Goal: Navigation & Orientation: Find specific page/section

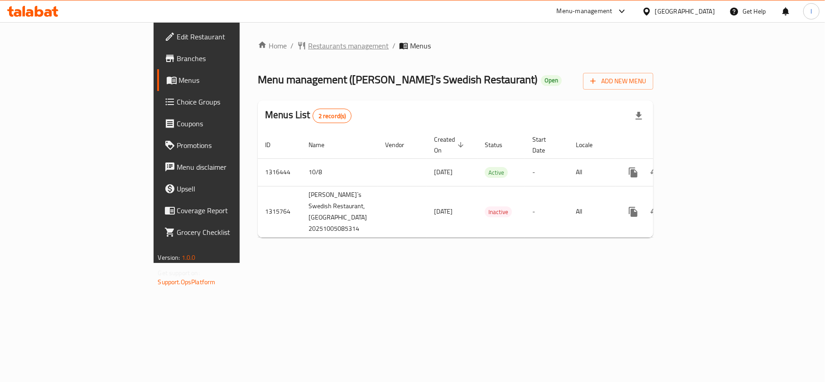
click at [308, 48] on span "Restaurants management" at bounding box center [348, 45] width 81 height 11
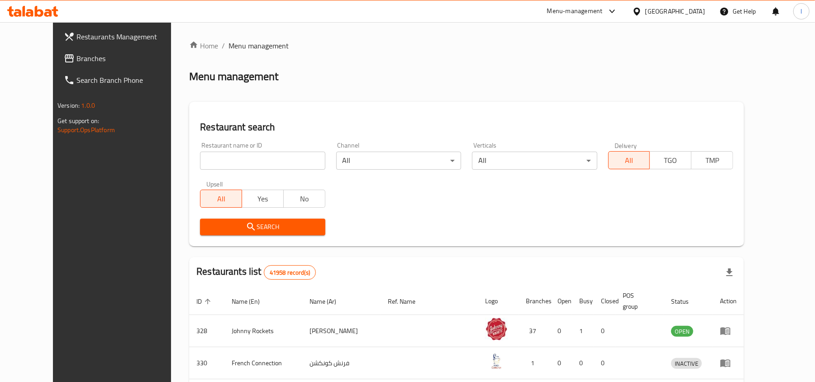
click at [220, 160] on input "search" at bounding box center [262, 161] width 125 height 18
paste input "707395"
type input "707395"
drag, startPoint x: 252, startPoint y: 232, endPoint x: 252, endPoint y: 225, distance: 6.8
click at [252, 227] on span "Search" at bounding box center [262, 226] width 110 height 11
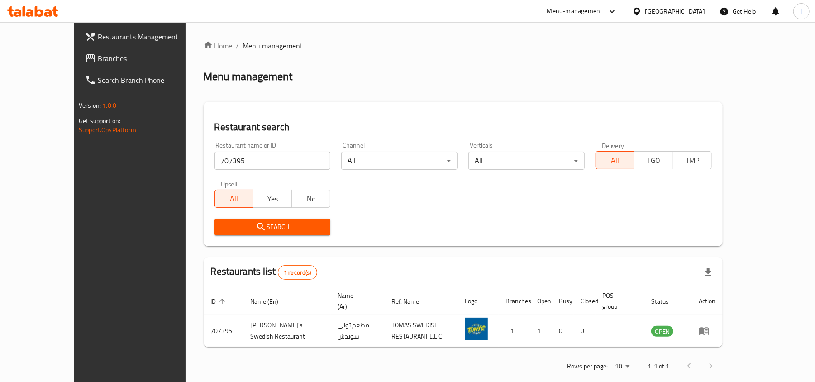
click at [98, 62] on span "Branches" at bounding box center [151, 58] width 106 height 11
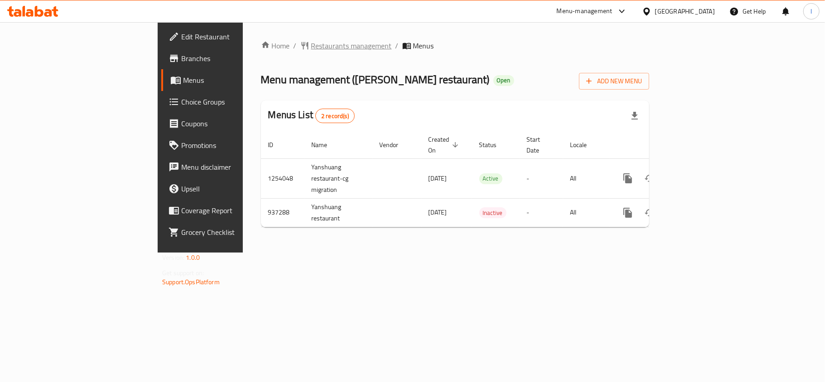
click at [311, 47] on span "Restaurants management" at bounding box center [351, 45] width 81 height 11
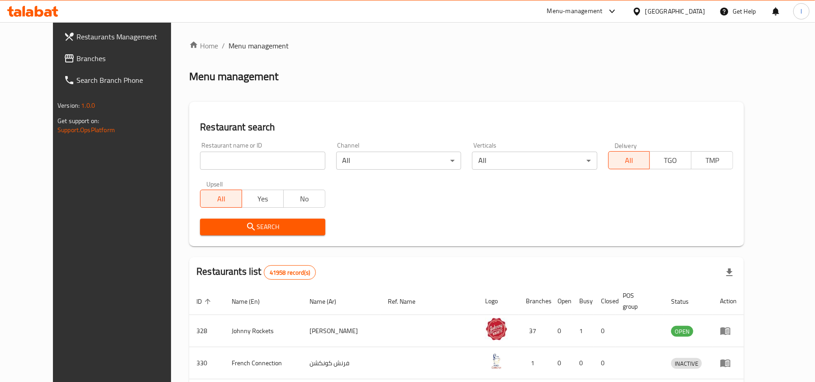
click at [225, 162] on input "search" at bounding box center [262, 161] width 125 height 18
paste input "659065"
type input "659065"
click button "Search" at bounding box center [262, 227] width 125 height 17
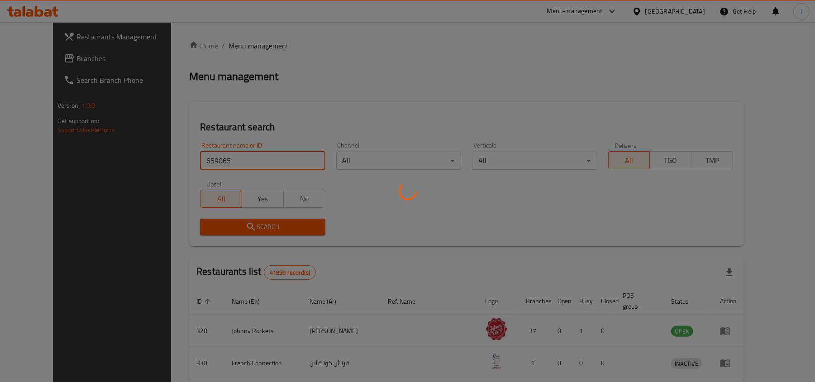
click button "Search" at bounding box center [262, 227] width 125 height 17
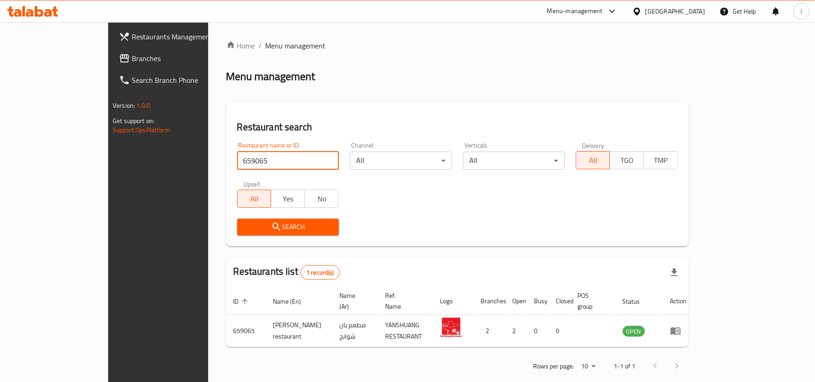
click at [132, 55] on span "Branches" at bounding box center [185, 58] width 106 height 11
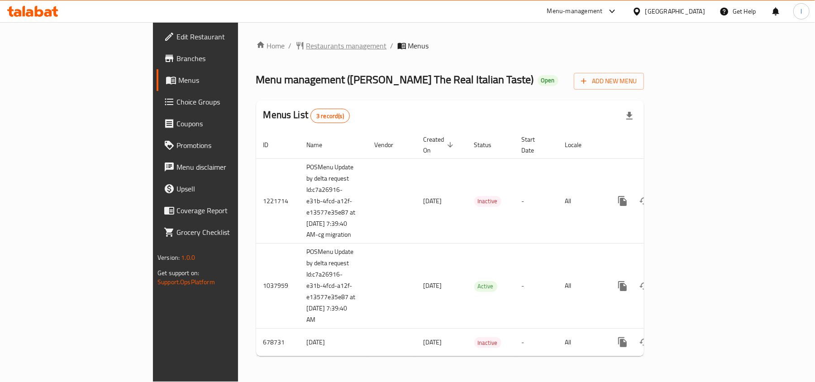
click at [307, 49] on span "Restaurants management" at bounding box center [347, 45] width 81 height 11
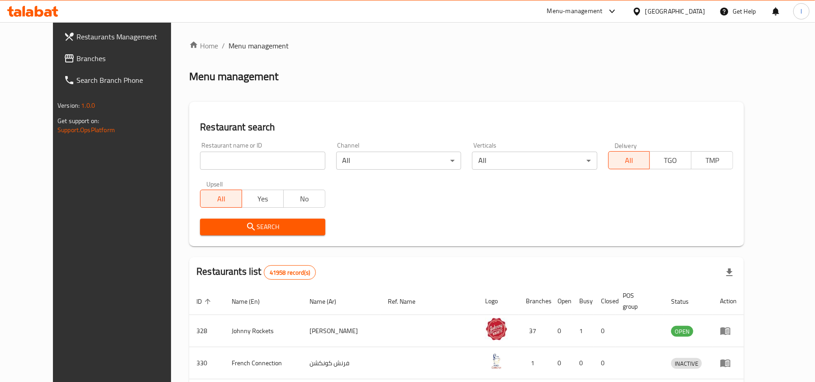
click at [200, 159] on input "search" at bounding box center [262, 161] width 125 height 18
paste input "626293"
type input "626293"
click button "Search" at bounding box center [262, 227] width 125 height 17
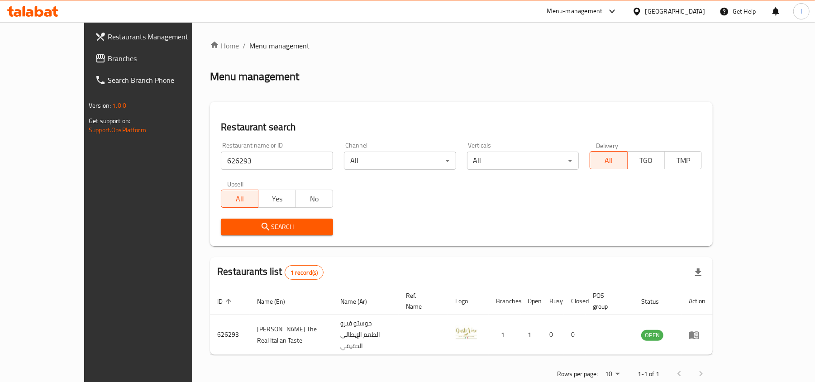
click at [108, 59] on span "Branches" at bounding box center [161, 58] width 106 height 11
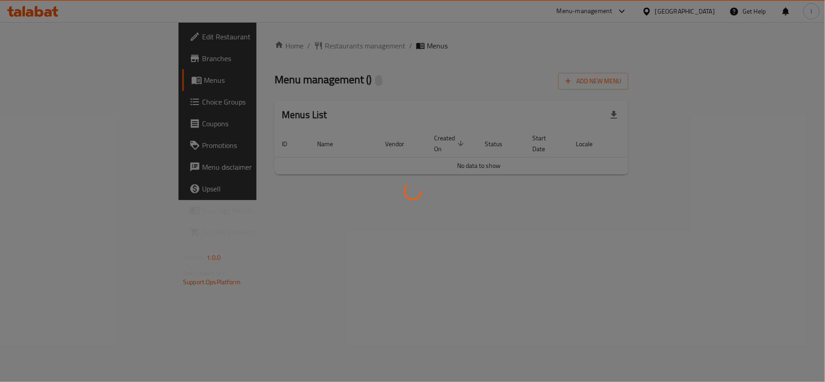
click at [324, 82] on div at bounding box center [412, 191] width 825 height 382
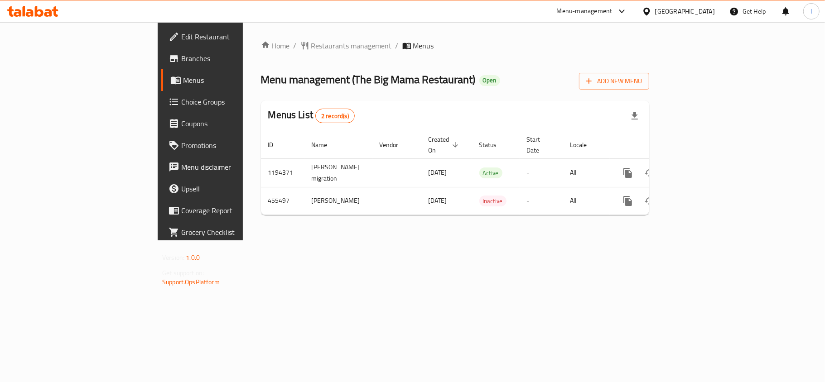
click at [311, 42] on span "Restaurants management" at bounding box center [351, 45] width 81 height 11
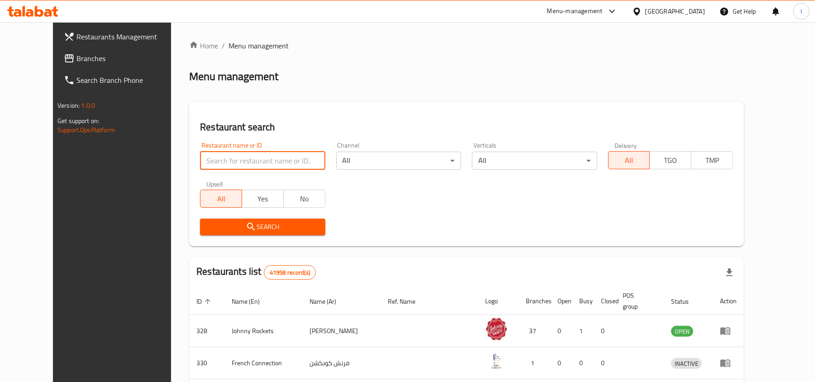
click at [225, 157] on input "search" at bounding box center [262, 161] width 125 height 18
paste input "633324"
type input "633324"
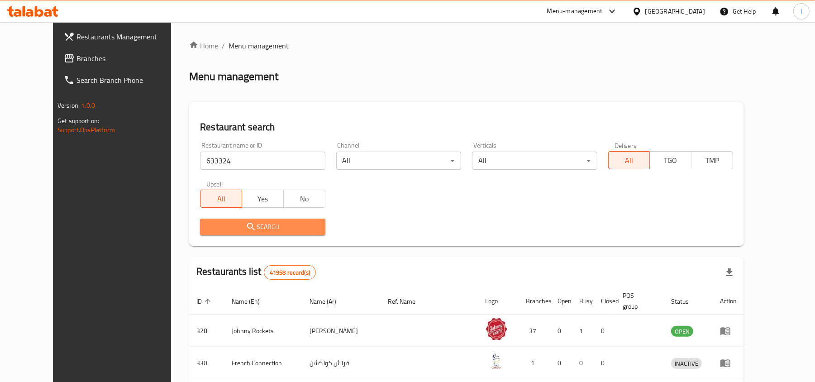
drag, startPoint x: 274, startPoint y: 227, endPoint x: 261, endPoint y: 224, distance: 13.1
click at [274, 227] on span "Search" at bounding box center [262, 226] width 110 height 11
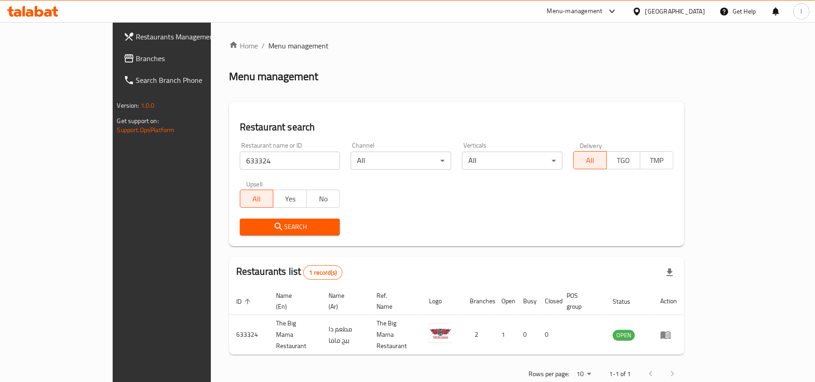
scroll to position [5, 0]
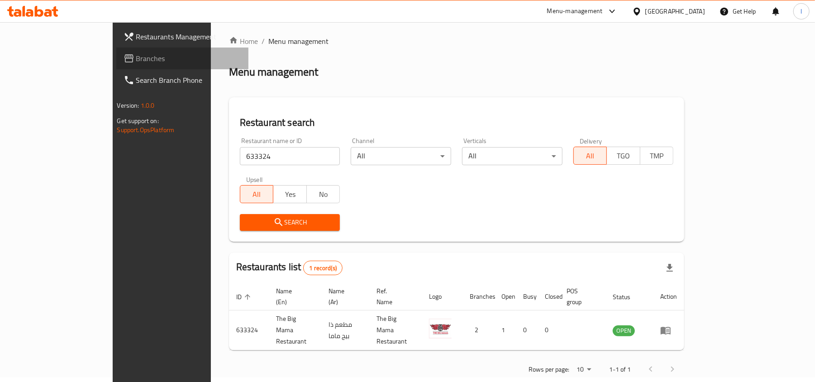
click at [136, 61] on span "Branches" at bounding box center [189, 58] width 106 height 11
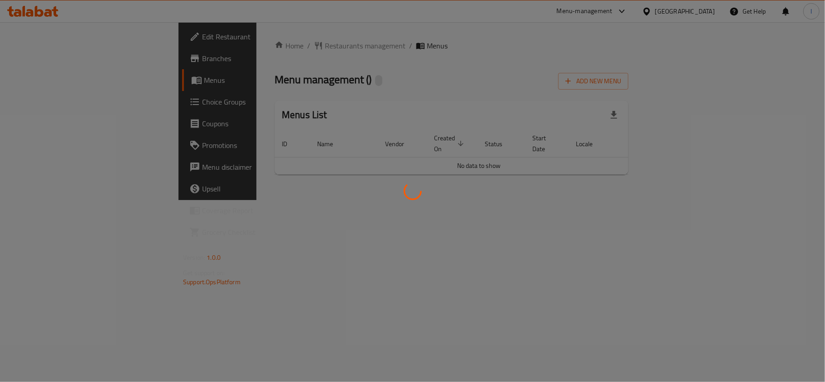
click at [325, 82] on div at bounding box center [412, 191] width 825 height 382
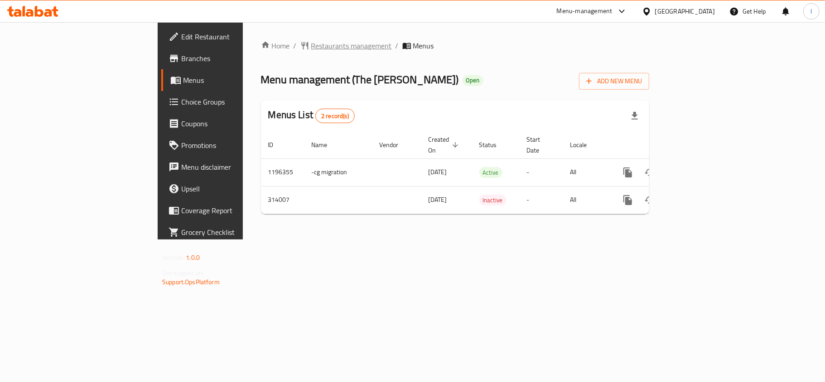
click at [311, 43] on span "Restaurants management" at bounding box center [351, 45] width 81 height 11
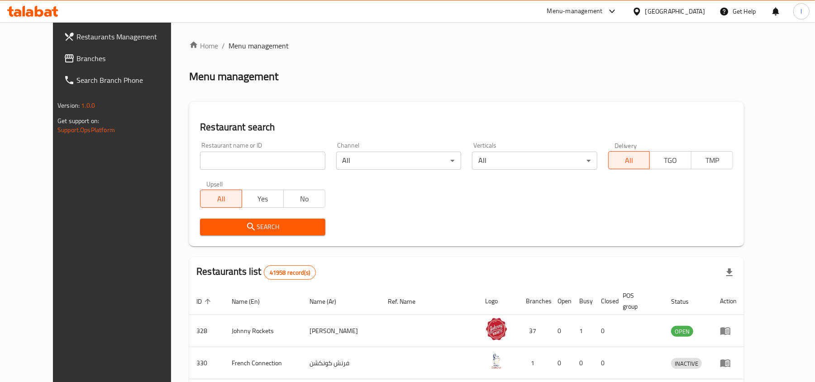
click at [226, 156] on input "search" at bounding box center [262, 161] width 125 height 18
paste input "629137"
type input "629137"
click at [235, 223] on span "Search" at bounding box center [262, 226] width 110 height 11
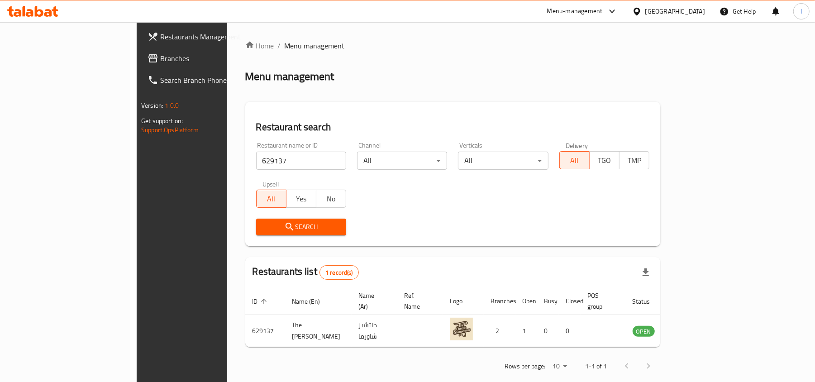
click at [160, 53] on span "Branches" at bounding box center [213, 58] width 106 height 11
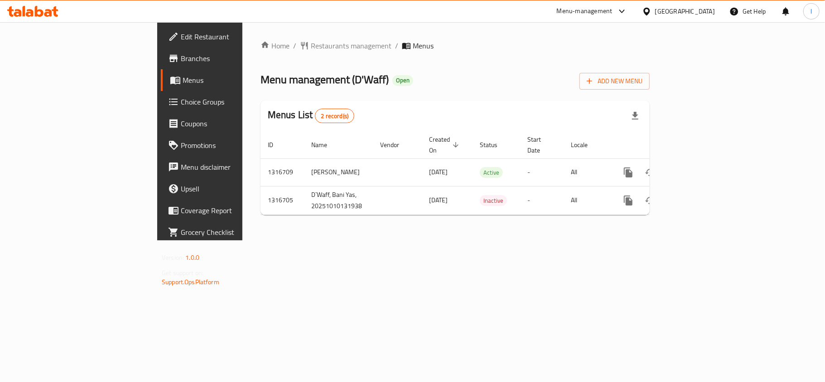
click at [329, 84] on div "Menu management ( D'Waff ) Open Add New Menu" at bounding box center [454, 79] width 389 height 20
click at [311, 44] on span "Restaurants management" at bounding box center [351, 45] width 81 height 11
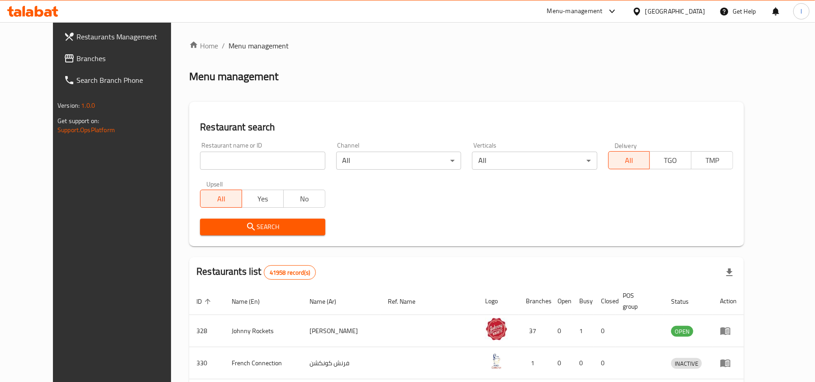
click at [227, 158] on input "search" at bounding box center [262, 161] width 125 height 18
paste input "707752"
type input "707752"
click button "Search" at bounding box center [262, 227] width 125 height 17
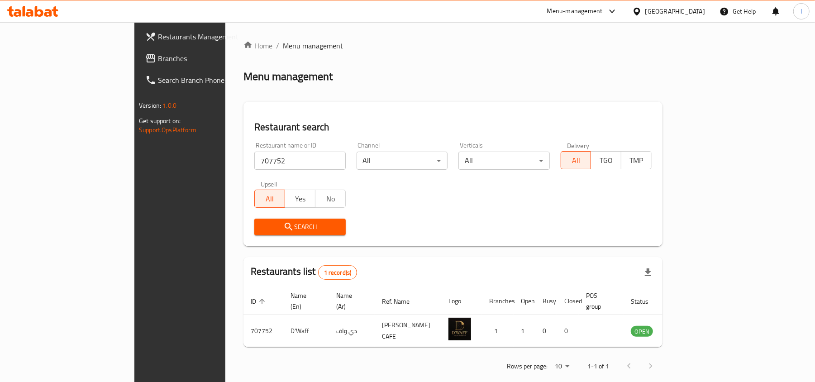
click at [138, 51] on link "Branches" at bounding box center [204, 59] width 133 height 22
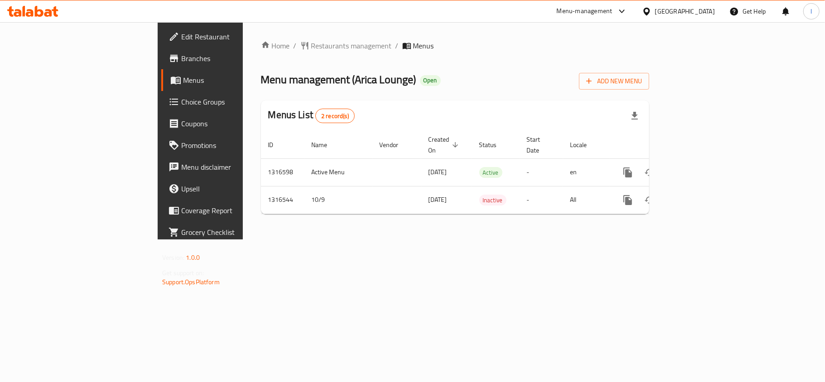
click at [352, 66] on div "Home / Restaurants management / Menus Menu management ( Arica Lounge ) Open Add…" at bounding box center [455, 130] width 388 height 181
click at [311, 45] on span "Restaurants management" at bounding box center [351, 45] width 81 height 11
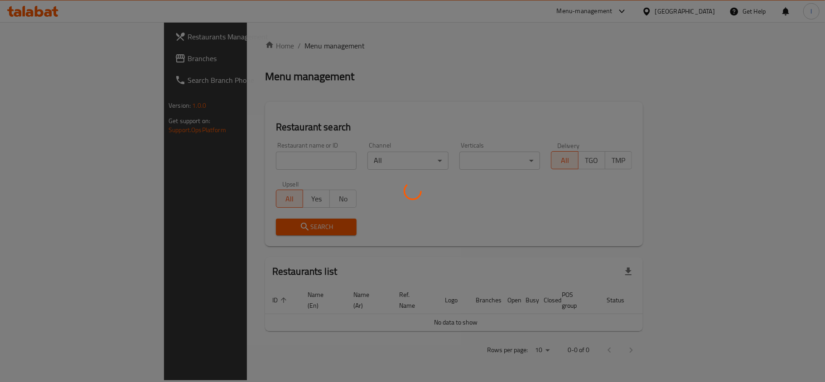
click at [241, 156] on div at bounding box center [412, 191] width 825 height 382
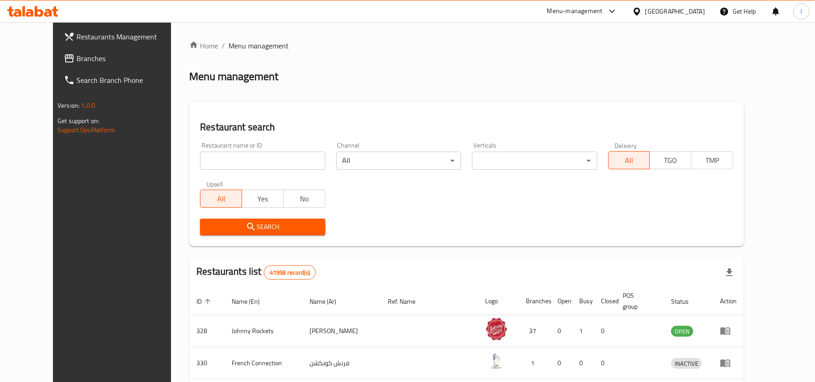
click at [241, 156] on input "search" at bounding box center [262, 161] width 125 height 18
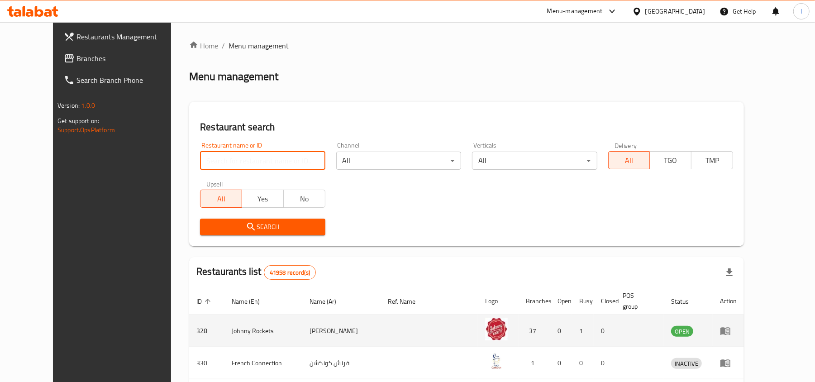
paste input "707692"
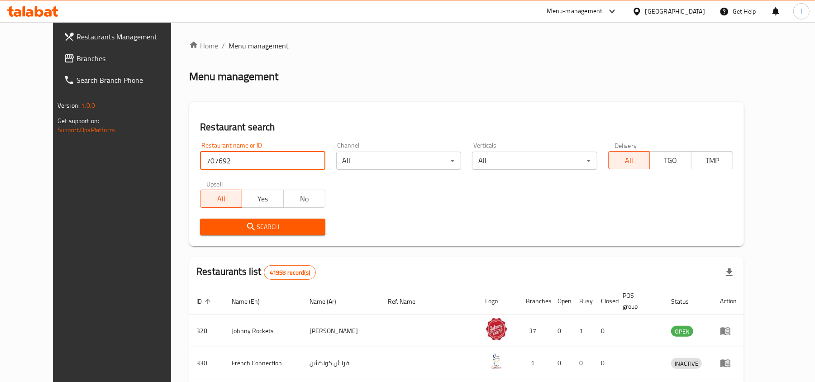
type input "707692"
click at [270, 222] on span "Search" at bounding box center [262, 226] width 110 height 11
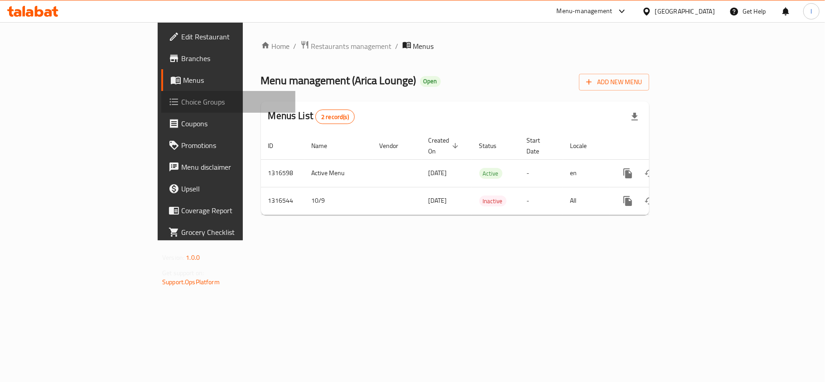
click at [181, 102] on span "Choice Groups" at bounding box center [234, 101] width 107 height 11
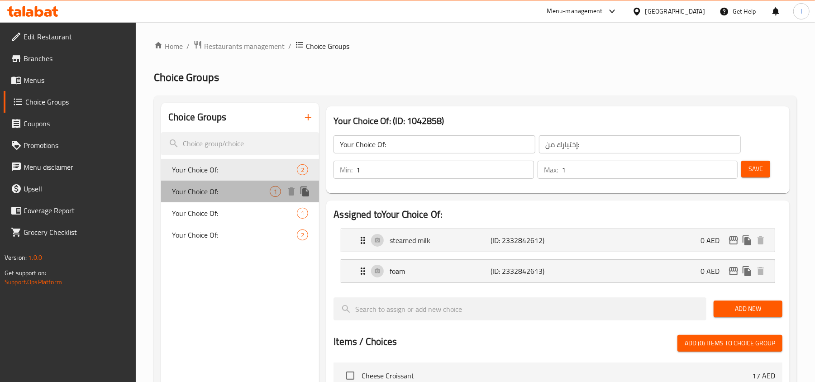
click at [229, 191] on span "Your Choice Of:" at bounding box center [221, 191] width 98 height 11
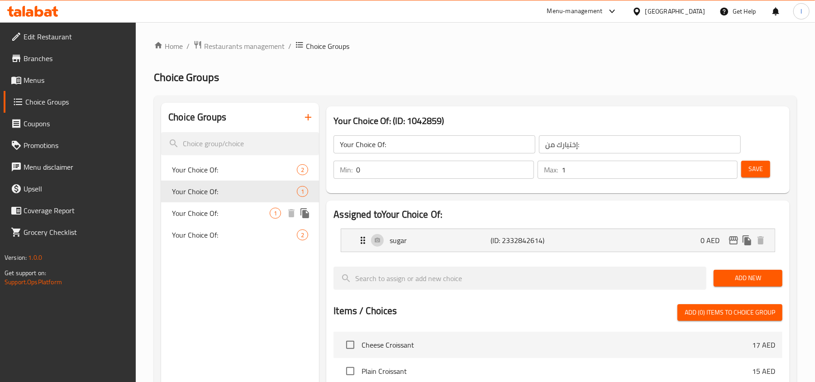
click at [229, 212] on span "Your Choice Of:" at bounding box center [221, 213] width 98 height 11
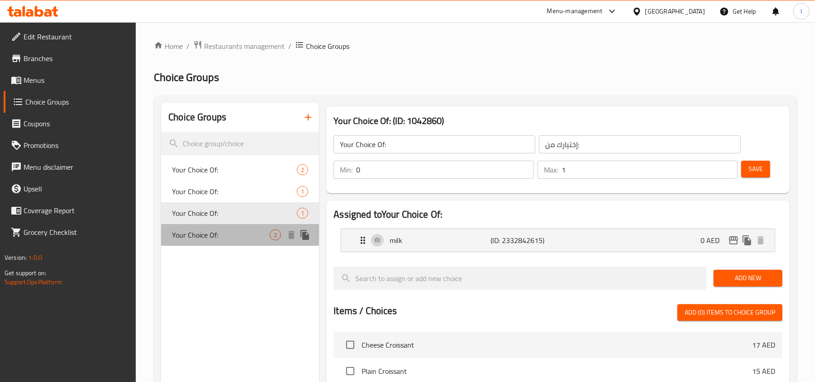
click at [223, 226] on div "Your Choice Of: 2" at bounding box center [240, 235] width 158 height 22
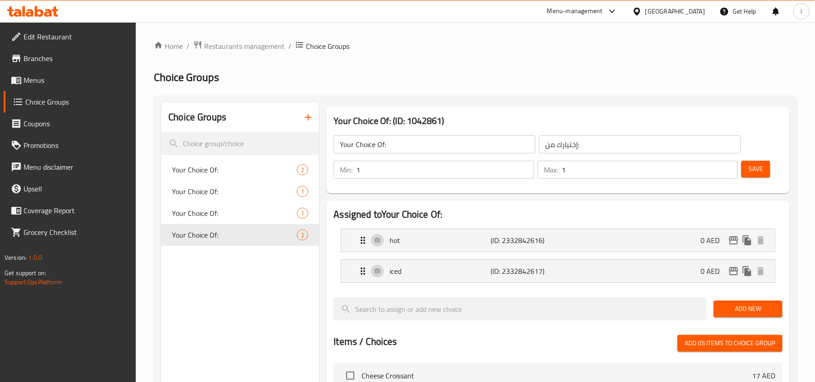
click at [753, 75] on h2 "Choice Groups" at bounding box center [475, 77] width 643 height 14
click at [361, 271] on icon "Expand" at bounding box center [363, 271] width 11 height 11
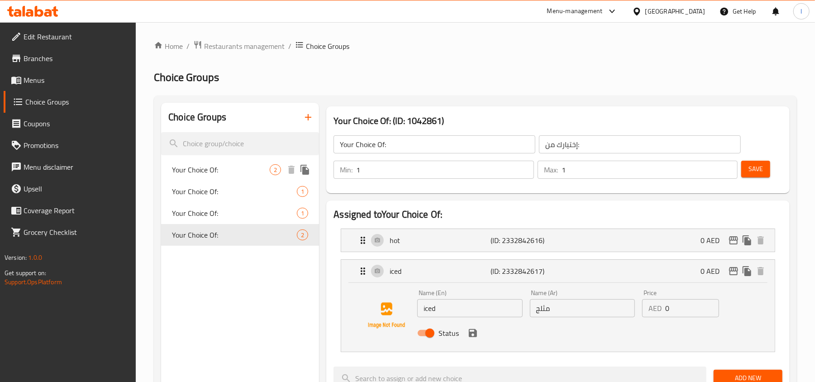
click at [237, 175] on span "Your Choice Of:" at bounding box center [221, 169] width 98 height 11
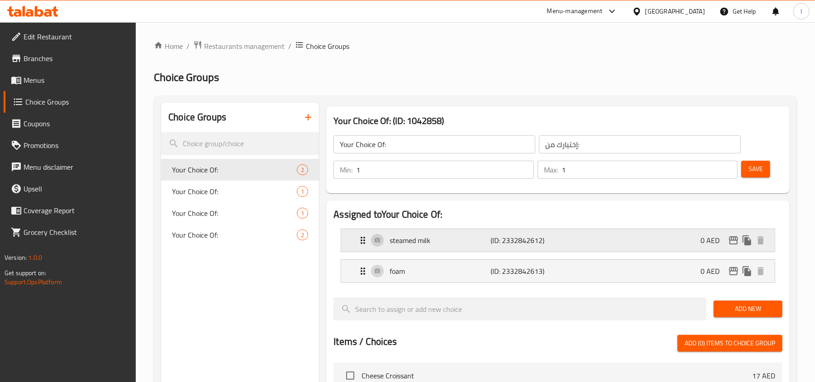
click at [358, 240] on icon "Expand" at bounding box center [363, 240] width 11 height 11
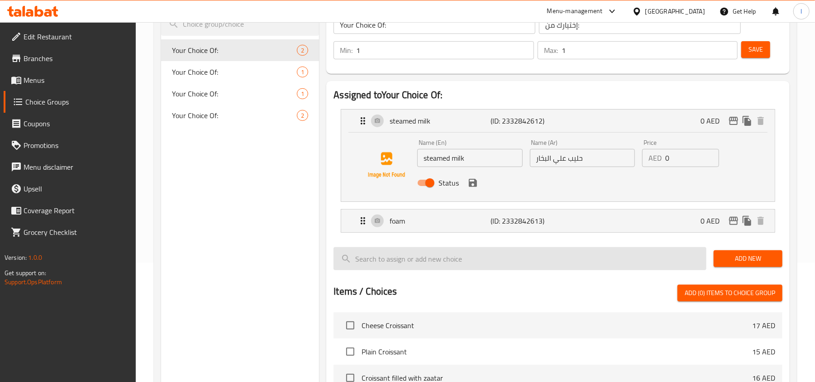
scroll to position [120, 0]
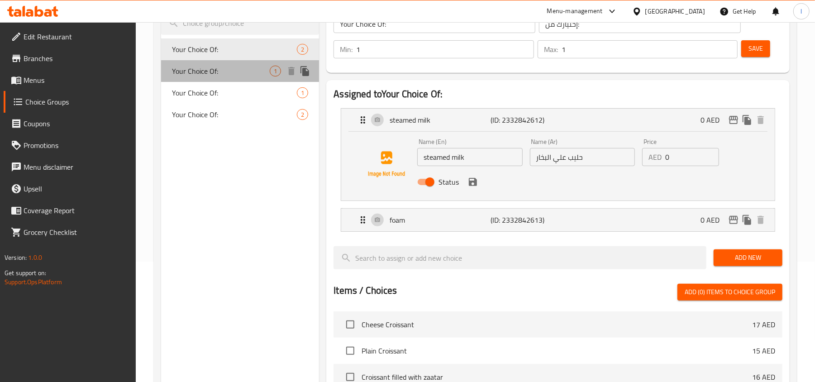
click at [208, 77] on span "Your Choice Of:" at bounding box center [221, 71] width 98 height 11
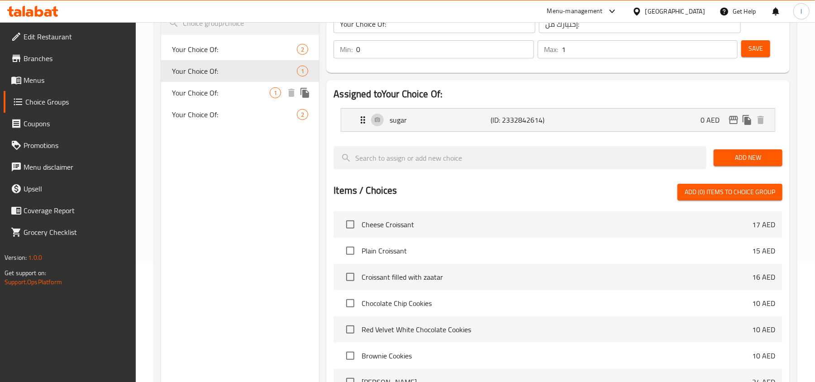
click at [208, 91] on span "Your Choice Of:" at bounding box center [221, 92] width 98 height 11
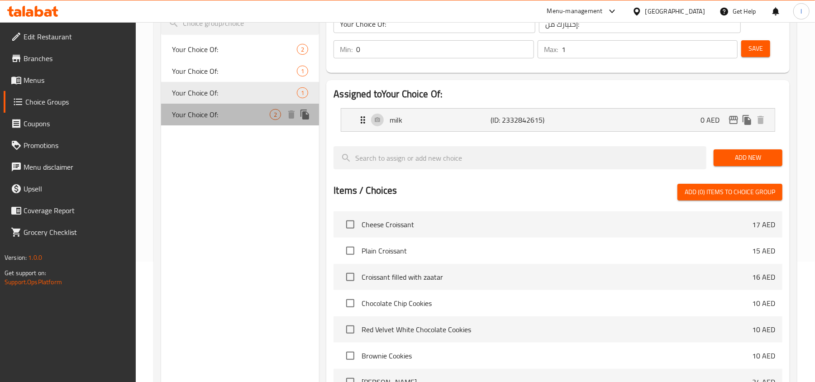
click at [212, 109] on span "Your Choice Of:" at bounding box center [221, 114] width 98 height 11
type input "1"
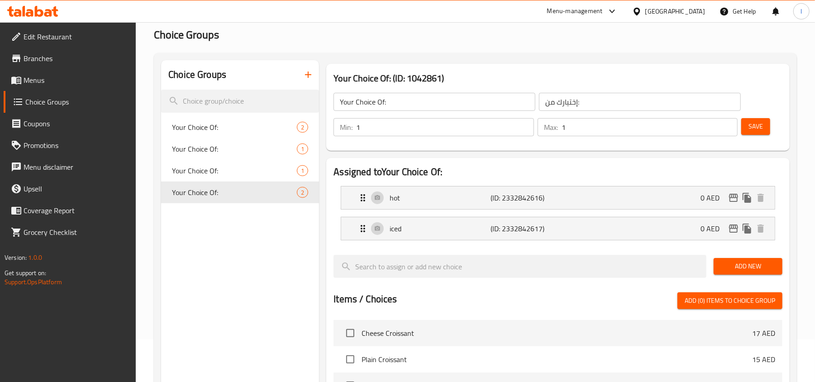
scroll to position [0, 0]
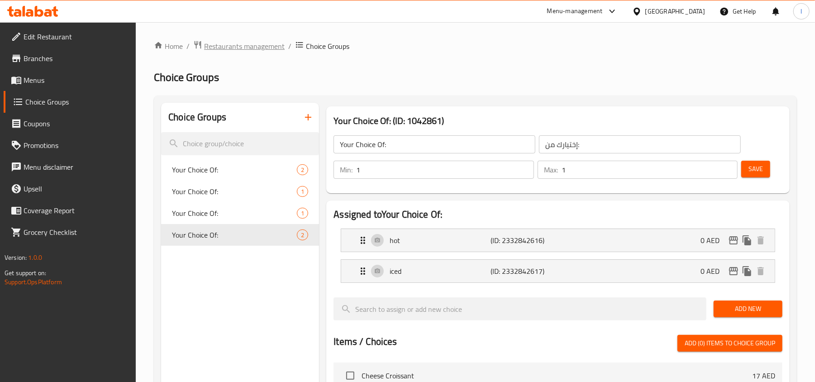
click at [249, 45] on span "Restaurants management" at bounding box center [244, 46] width 81 height 11
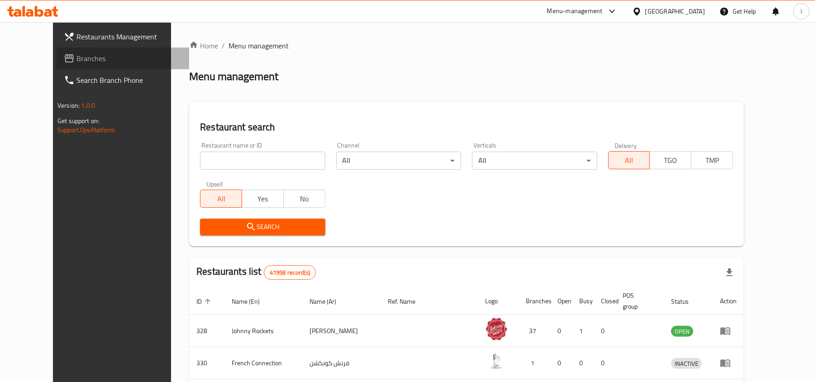
click at [77, 62] on span "Branches" at bounding box center [130, 58] width 106 height 11
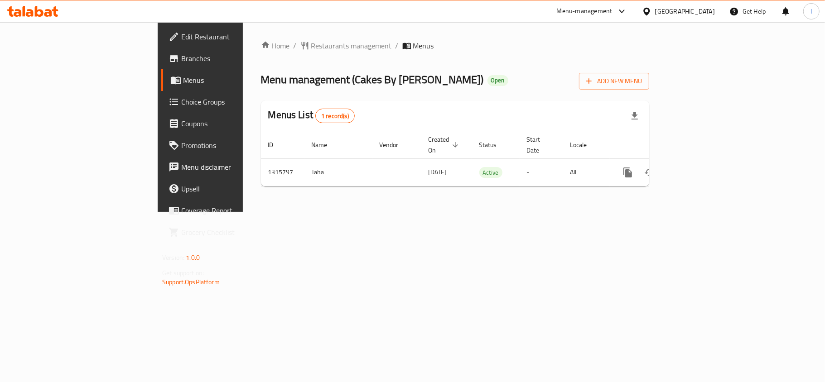
drag, startPoint x: 341, startPoint y: 66, endPoint x: 308, endPoint y: 53, distance: 35.6
click at [338, 66] on div "Home / Restaurants management / Menus Menu management ( Cakes By Zoya ) Open Ad…" at bounding box center [455, 116] width 388 height 153
click at [311, 43] on span "Restaurants management" at bounding box center [351, 45] width 81 height 11
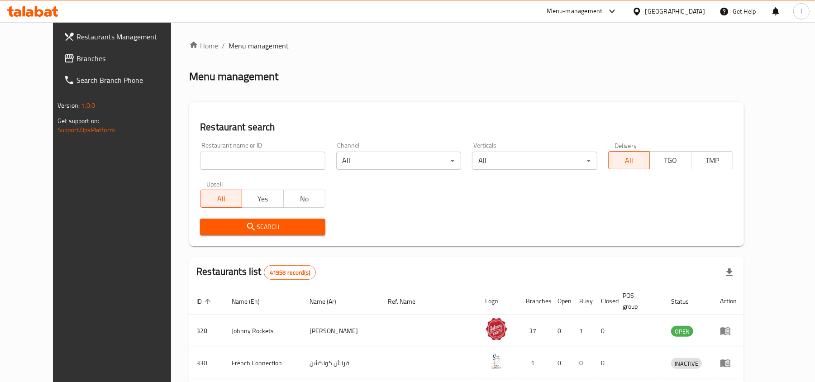
click at [255, 160] on div "Home / Menu management Menu management Restaurant search Restaurant name or ID …" at bounding box center [466, 335] width 555 height 591
click at [255, 160] on input "search" at bounding box center [262, 161] width 125 height 18
paste input "707352"
type input "707352"
click button "Search" at bounding box center [262, 227] width 125 height 17
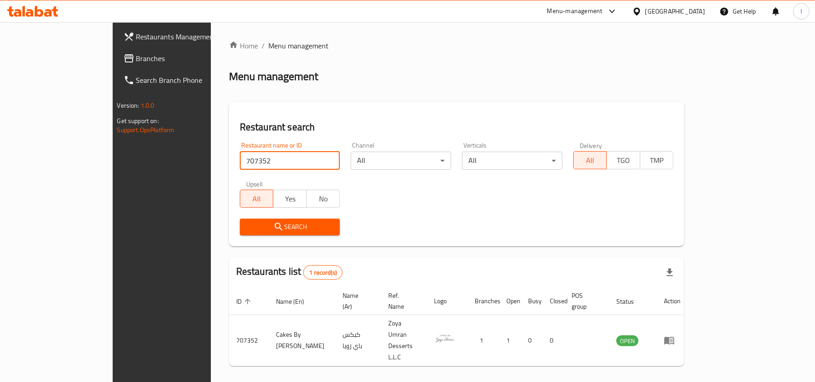
click at [136, 59] on span "Branches" at bounding box center [189, 58] width 106 height 11
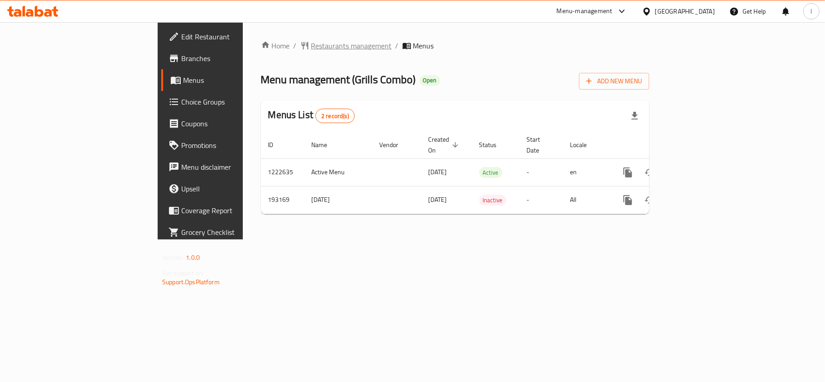
click at [311, 42] on span "Restaurants management" at bounding box center [351, 45] width 81 height 11
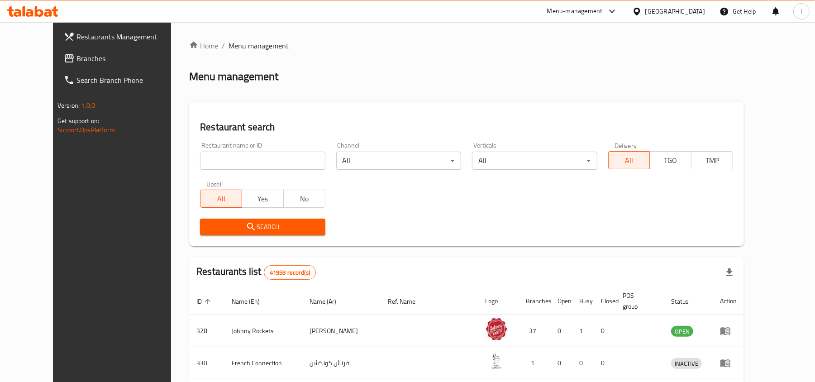
click at [203, 158] on input "search" at bounding box center [262, 161] width 125 height 18
paste input "620808"
type input "620808"
click button "Search" at bounding box center [262, 227] width 125 height 17
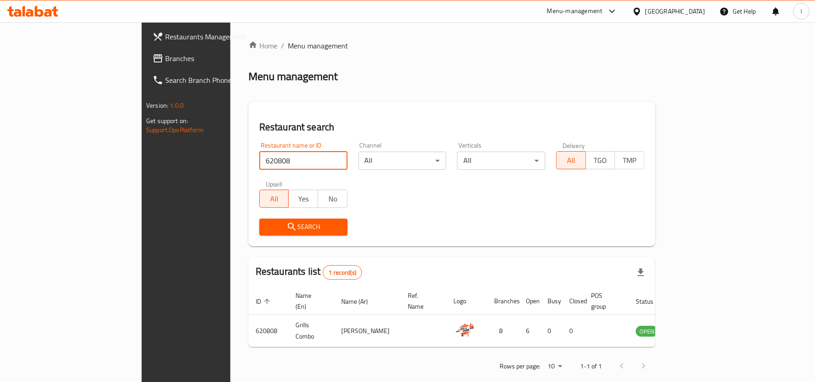
click at [165, 57] on span "Branches" at bounding box center [218, 58] width 106 height 11
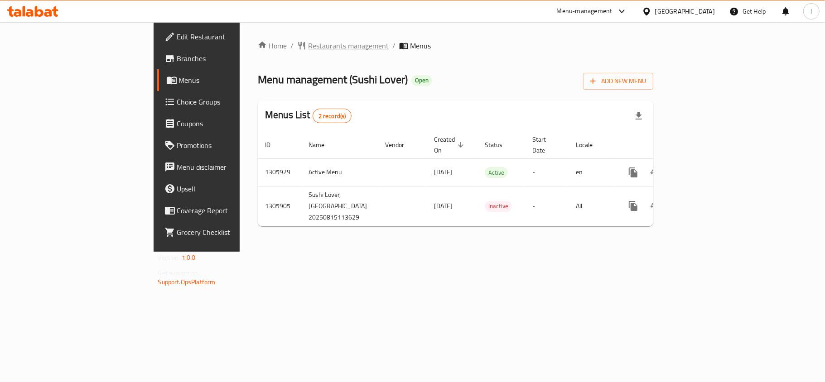
click at [308, 49] on span "Restaurants management" at bounding box center [348, 45] width 81 height 11
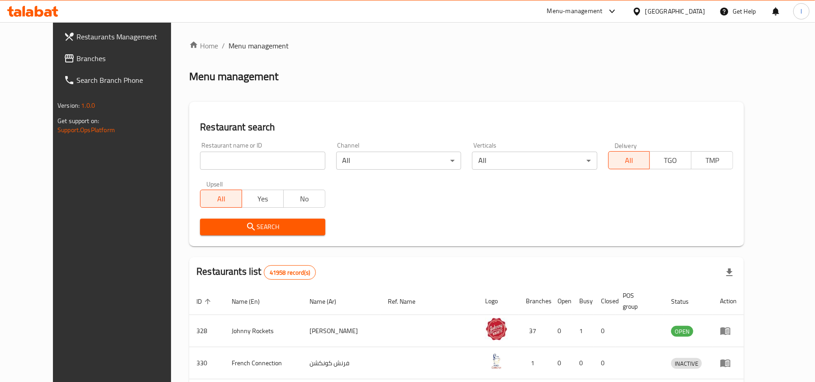
click at [217, 159] on input "search" at bounding box center [262, 161] width 125 height 18
paste input "703915"
type input "703915"
click button "Search" at bounding box center [262, 227] width 125 height 17
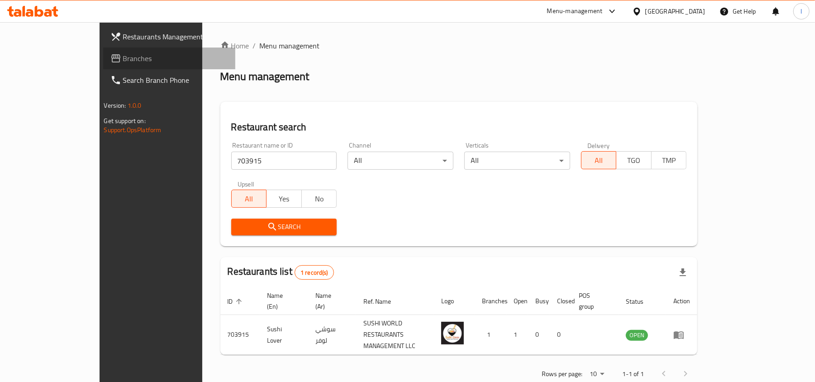
click at [123, 59] on span "Branches" at bounding box center [176, 58] width 106 height 11
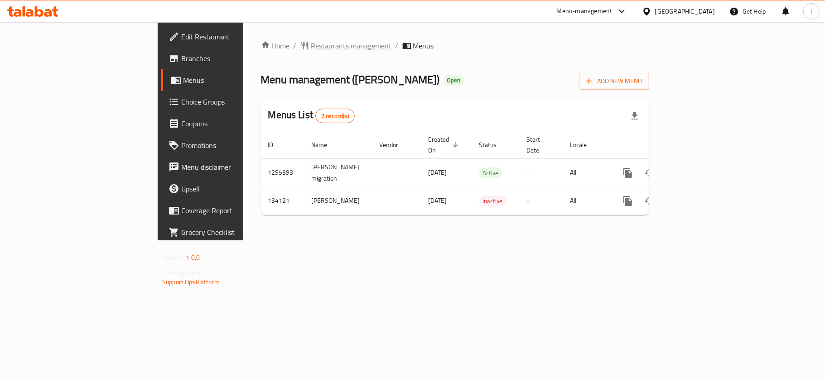
click at [311, 48] on span "Restaurants management" at bounding box center [351, 45] width 81 height 11
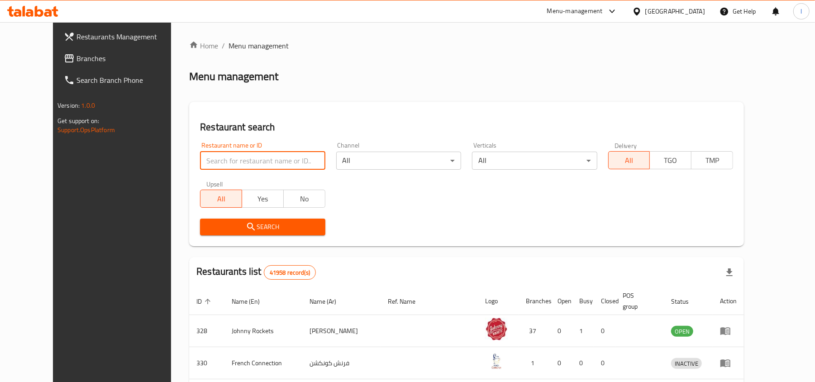
click at [201, 163] on input "search" at bounding box center [262, 161] width 125 height 18
paste input "610821"
type input "610821"
click at [294, 226] on span "Search" at bounding box center [262, 226] width 110 height 11
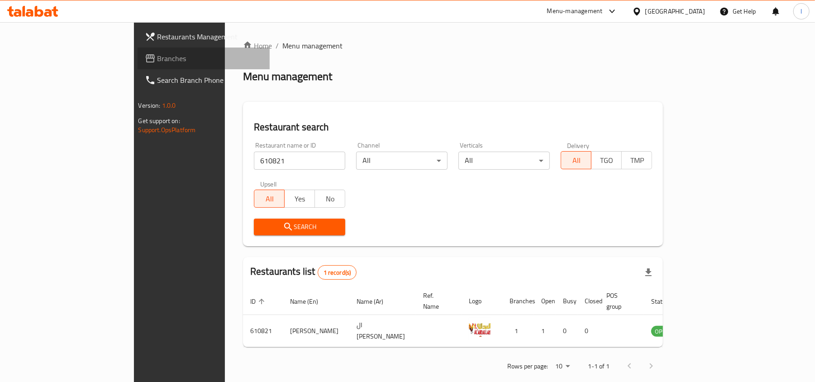
click at [158, 58] on span "Branches" at bounding box center [211, 58] width 106 height 11
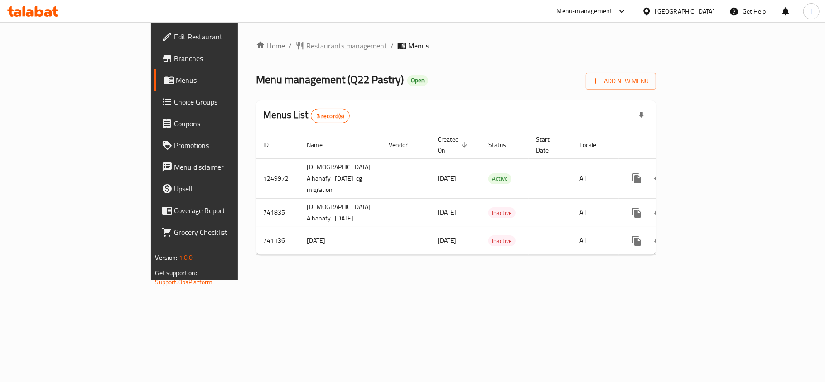
click at [306, 43] on span "Restaurants management" at bounding box center [346, 45] width 81 height 11
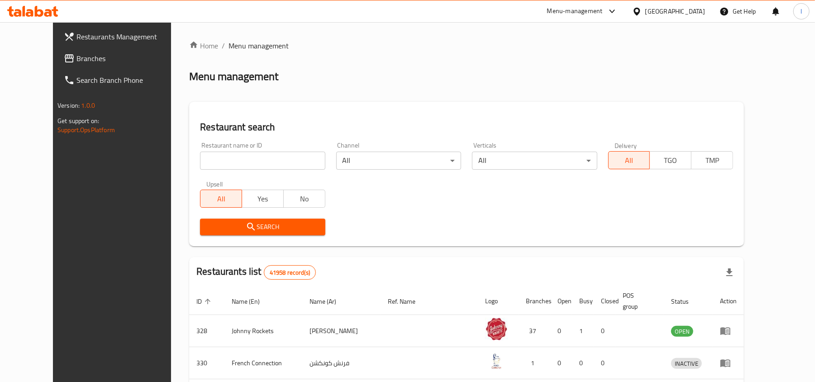
click at [263, 168] on input "search" at bounding box center [262, 161] width 125 height 18
paste input "647702"
type input "647702"
click button "Search" at bounding box center [262, 227] width 125 height 17
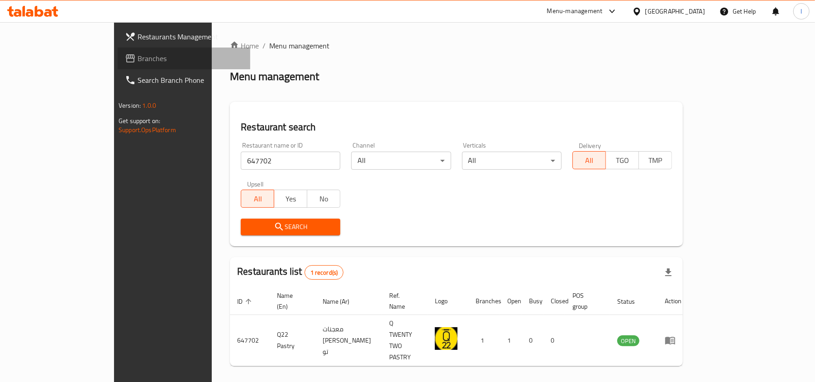
click at [138, 56] on span "Branches" at bounding box center [191, 58] width 106 height 11
